Goal: Transaction & Acquisition: Purchase product/service

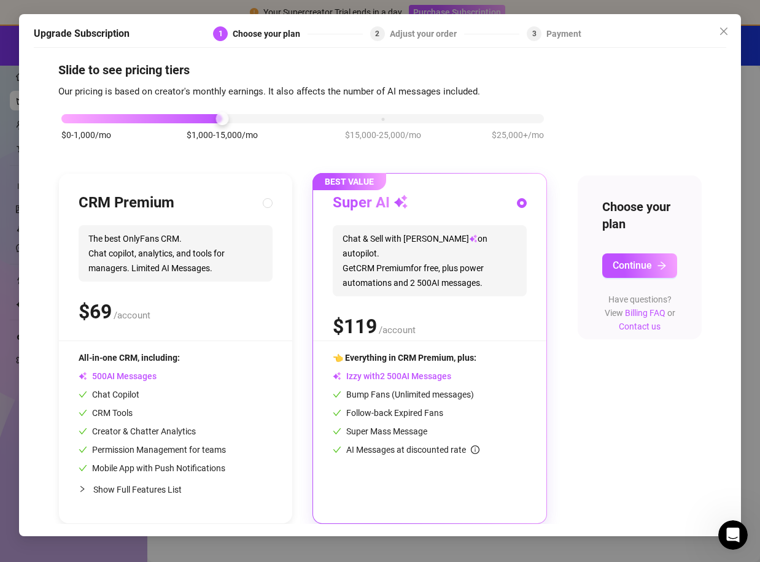
scroll to position [10, 0]
click at [267, 203] on input "radio" at bounding box center [268, 204] width 5 height 8
radio input "true"
radio input "false"
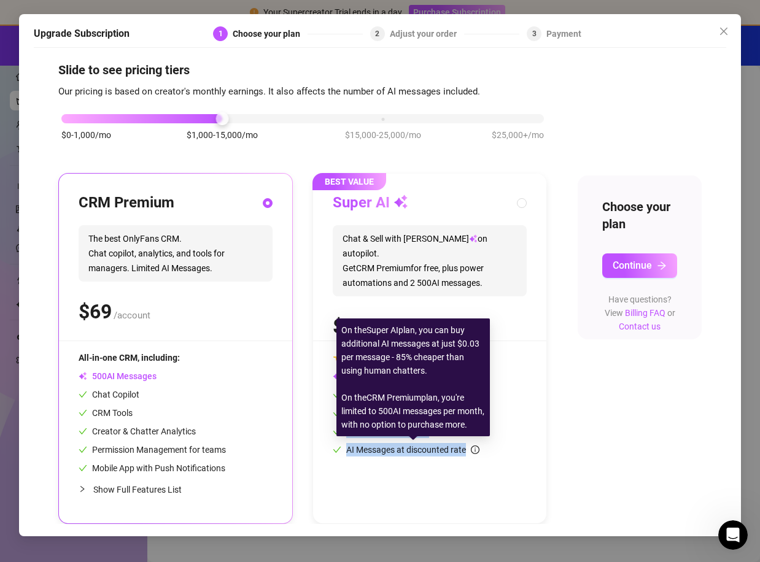
drag, startPoint x: 343, startPoint y: 392, endPoint x: 469, endPoint y: 451, distance: 139.5
click at [469, 451] on div "👈 Everything in CRM Premium, plus: Izzy with AI Messages Bump Fans (Unlimited m…" at bounding box center [430, 404] width 194 height 106
radio input "false"
radio input "true"
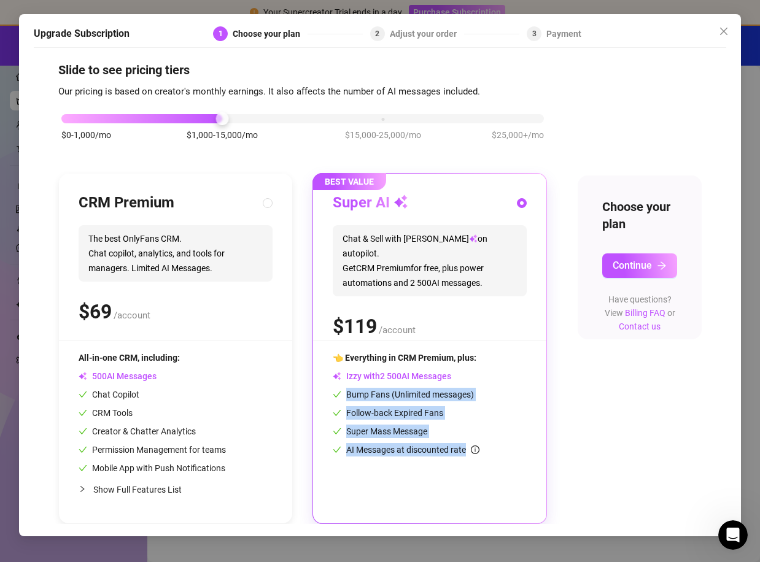
copy div "Bump Fans (Unlimited messages) Follow-back Expired Fans Super Mass Message AI M…"
click at [591, 395] on div "$0-1,000/mo $1,000-15,000/mo $15,000-25,000/mo $25,000+/mo CRM Premium The best…" at bounding box center [379, 311] width 643 height 425
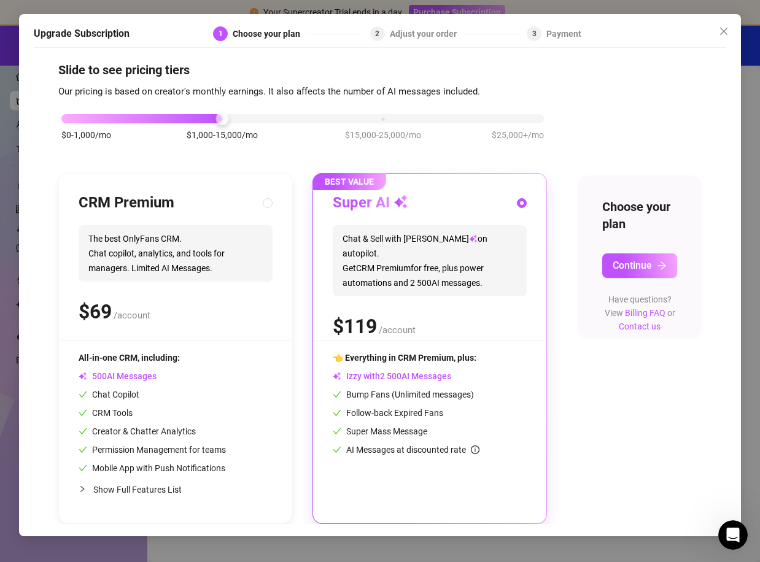
click at [536, 34] on span "3" at bounding box center [534, 33] width 4 height 9
click at [131, 264] on span "The best OnlyFans CRM. Chat copilot, analytics, and tools for managers. Limited…" at bounding box center [176, 253] width 194 height 56
radio input "true"
radio input "false"
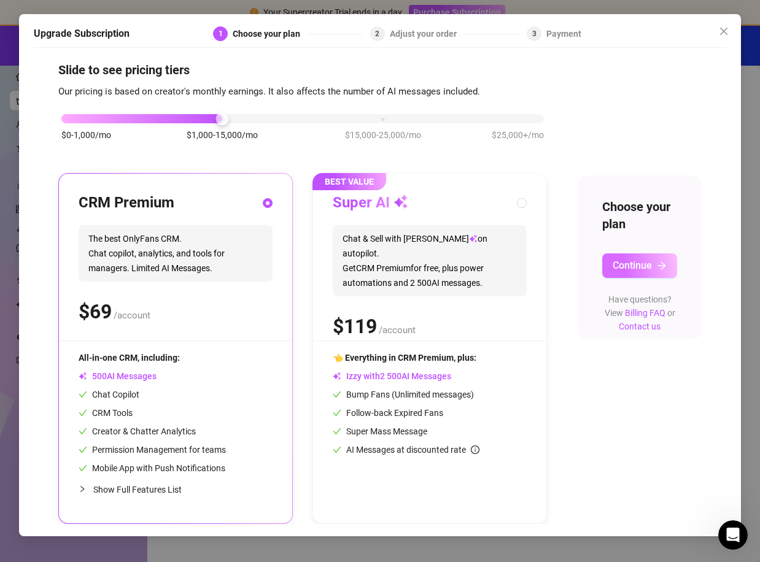
click at [644, 262] on span "Continue" at bounding box center [632, 266] width 39 height 12
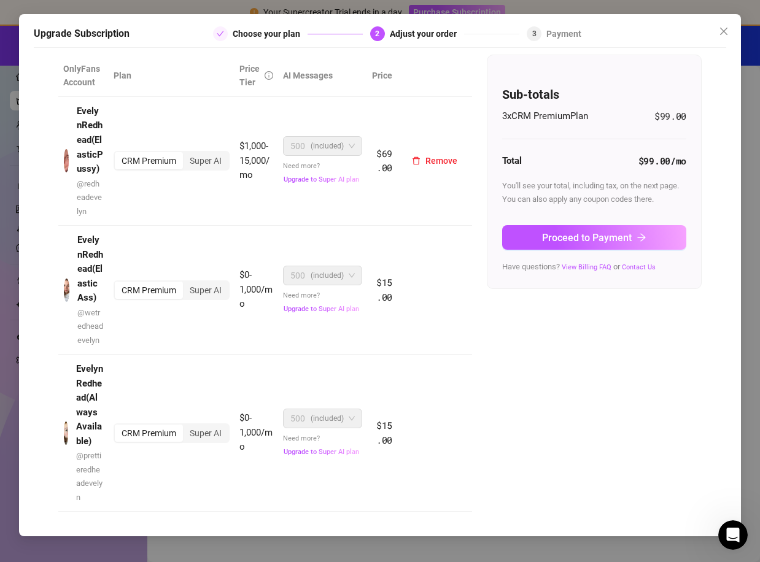
scroll to position [91, 0]
click at [324, 137] on span "(included)" at bounding box center [327, 146] width 33 height 18
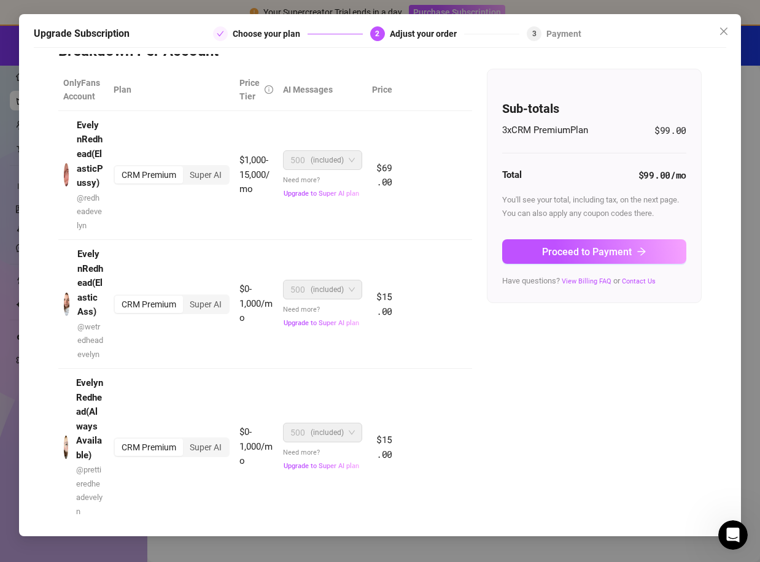
scroll to position [0, 0]
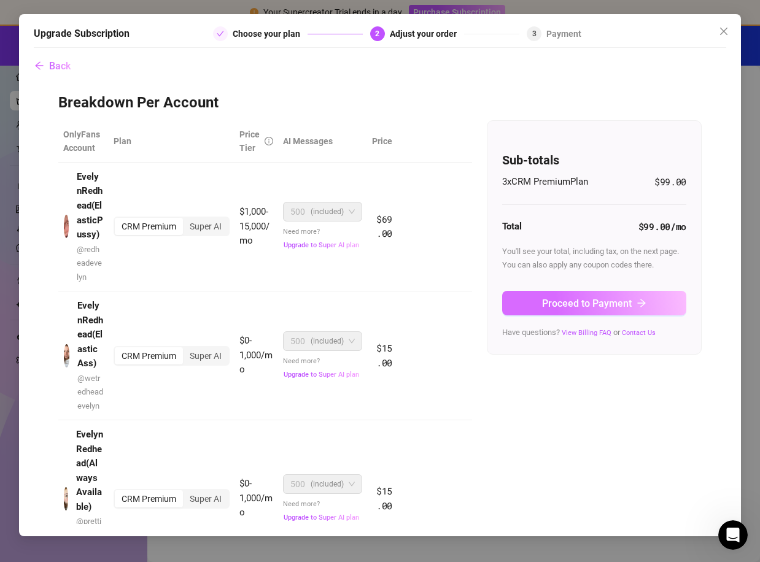
click at [609, 309] on span "Proceed to Payment" at bounding box center [587, 304] width 90 height 12
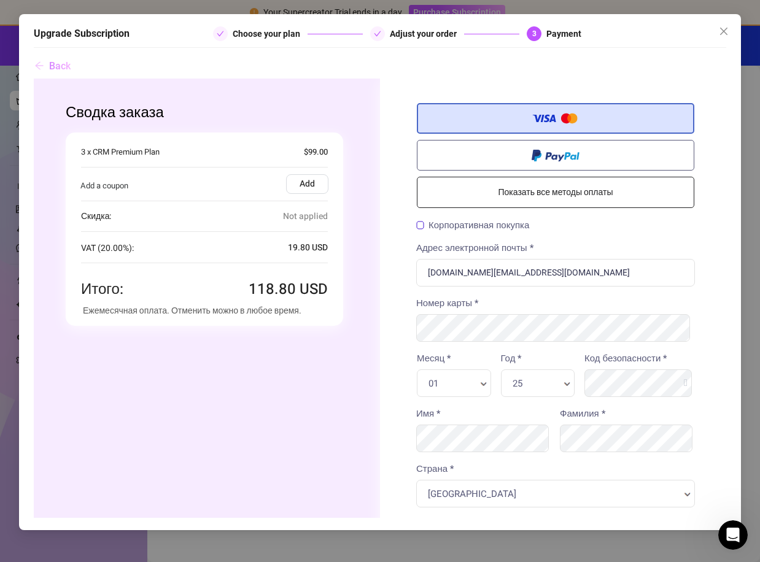
click at [47, 64] on button "Back" at bounding box center [52, 66] width 37 height 25
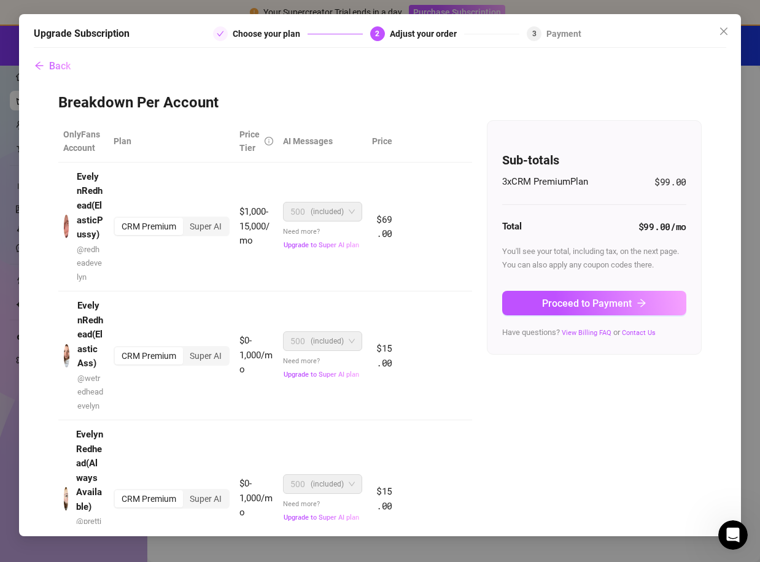
click at [749, 539] on body "Your Supercreator Trial ends in a day. Purchase Subscription ⚡ TRIAL FLASH SALE…" at bounding box center [380, 281] width 760 height 562
click at [731, 529] on icon "Open Intercom Messenger" at bounding box center [731, 534] width 9 height 10
click at [729, 528] on icon "Open Intercom Messenger" at bounding box center [731, 534] width 20 height 20
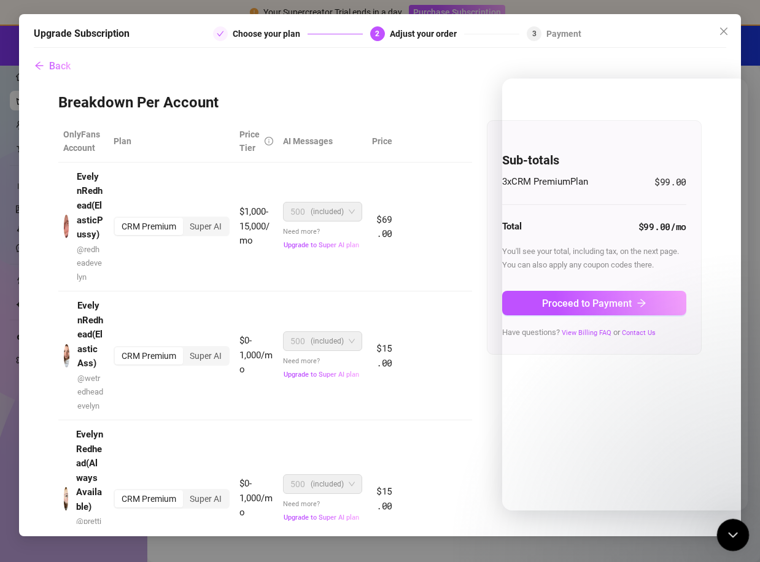
click at [732, 539] on icon "Close Intercom Messenger" at bounding box center [731, 533] width 15 height 15
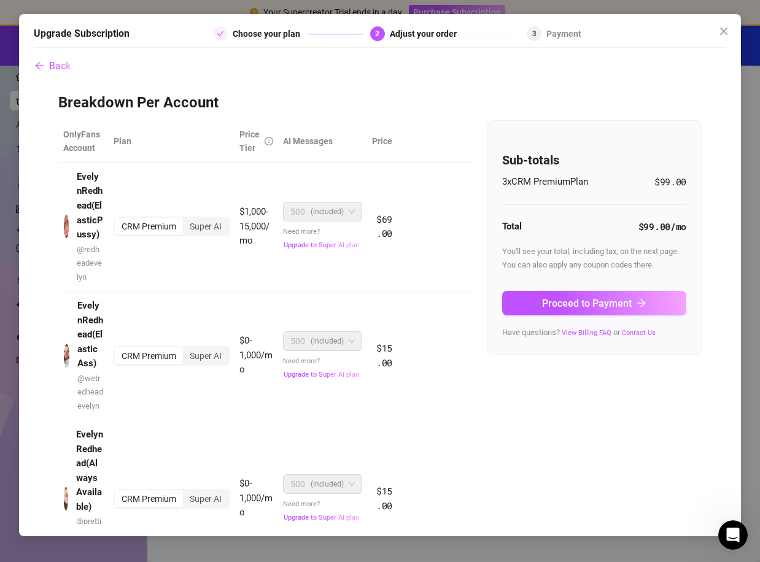
click at [511, 422] on div "OnlyFans Account Plan Price Tier AI Messages Price EvelynRedhead(ElasticPussy) …" at bounding box center [379, 355] width 643 height 470
click at [732, 24] on button "Close" at bounding box center [724, 31] width 20 height 20
